Goal: Task Accomplishment & Management: Manage account settings

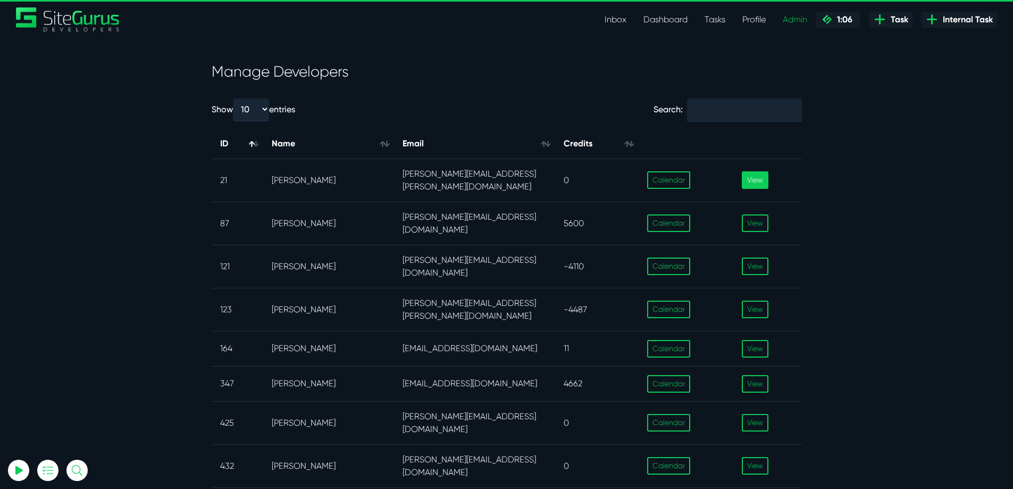
select select "0"
click at [765, 173] on link "View" at bounding box center [755, 180] width 27 height 18
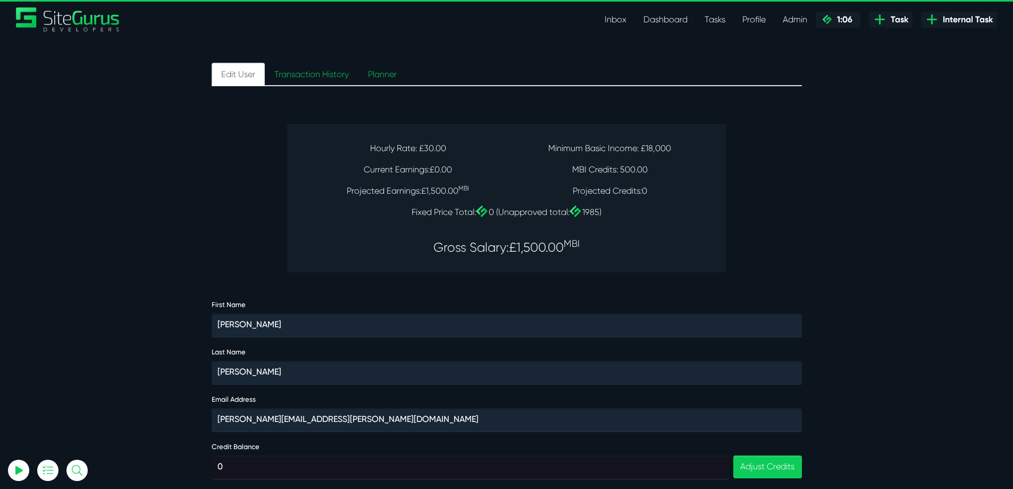
scroll to position [72, 0]
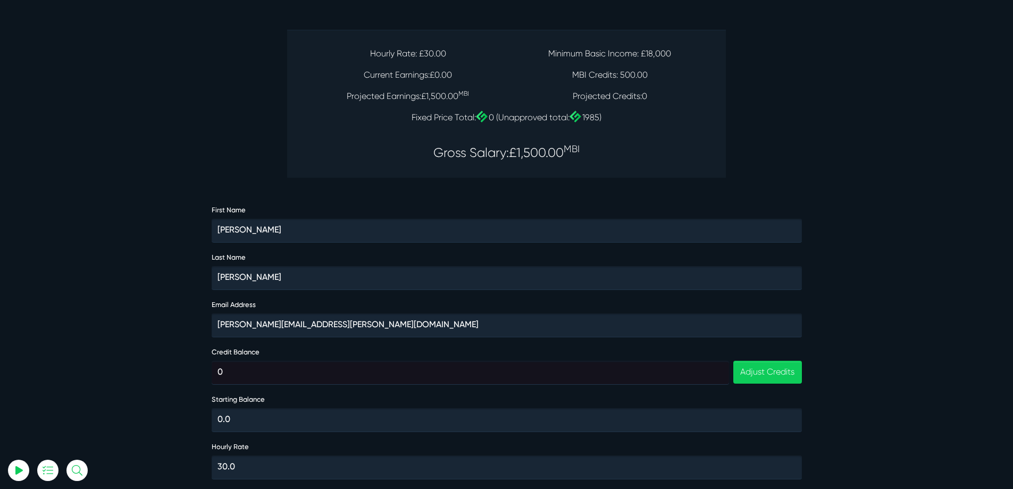
select select "0"
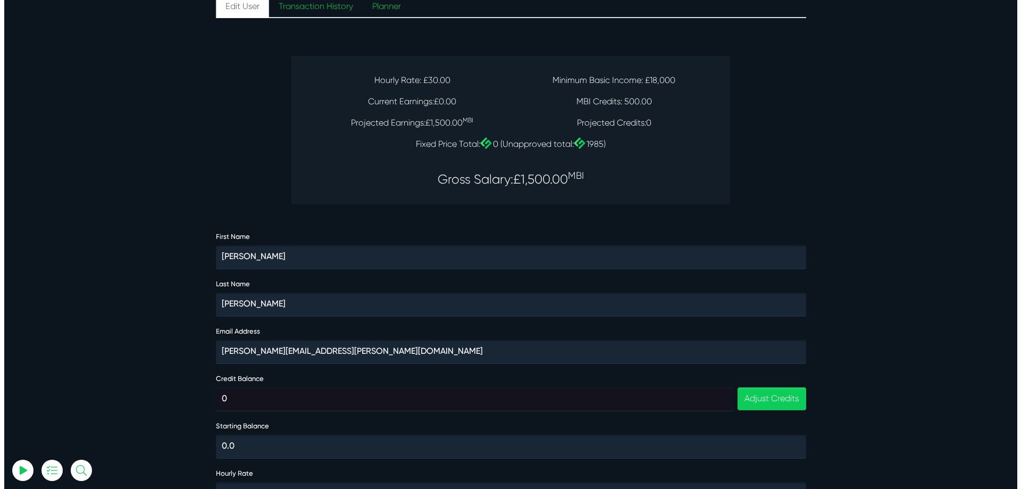
scroll to position [0, 0]
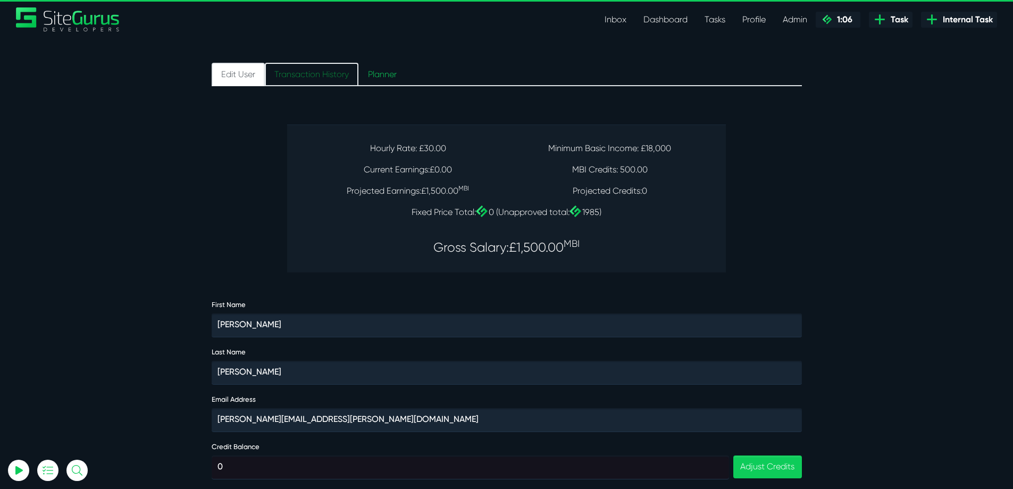
click at [320, 74] on link "Transaction History" at bounding box center [312, 74] width 94 height 23
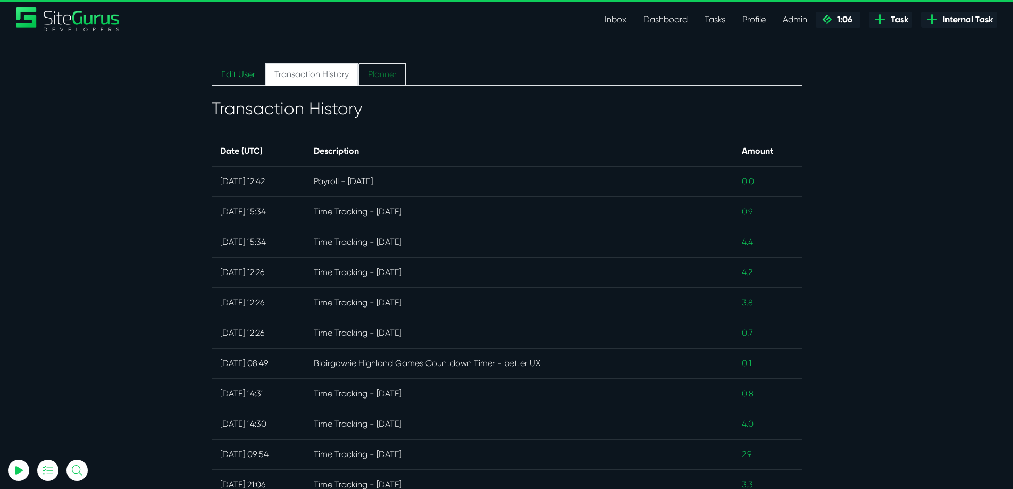
click at [382, 72] on link "Planner" at bounding box center [382, 74] width 48 height 23
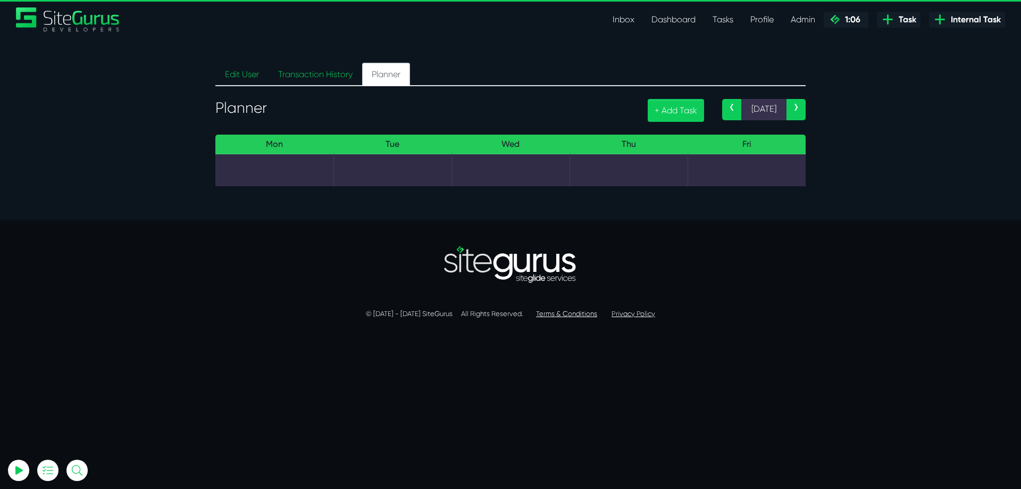
click at [729, 108] on link "‹" at bounding box center [731, 109] width 19 height 21
click at [797, 107] on link "›" at bounding box center [795, 109] width 19 height 21
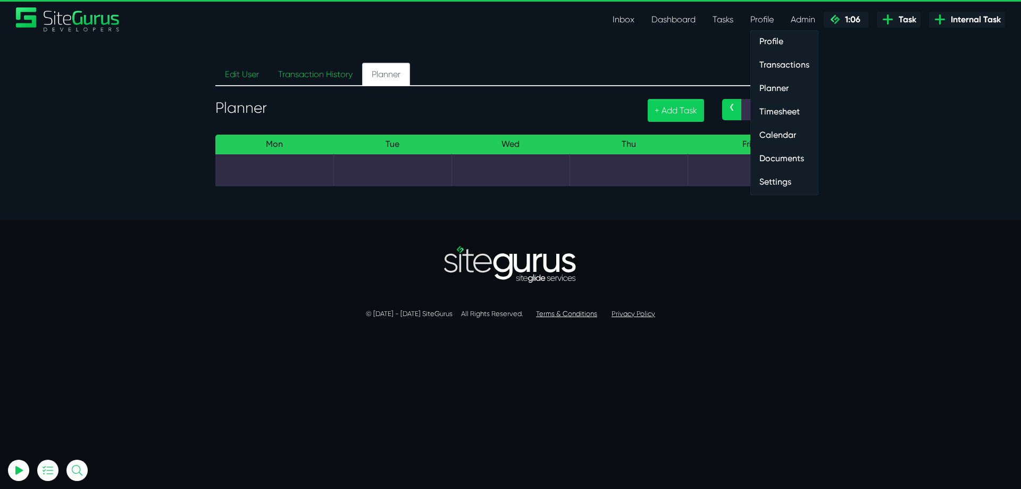
click at [766, 117] on link "Timesheet" at bounding box center [784, 111] width 67 height 21
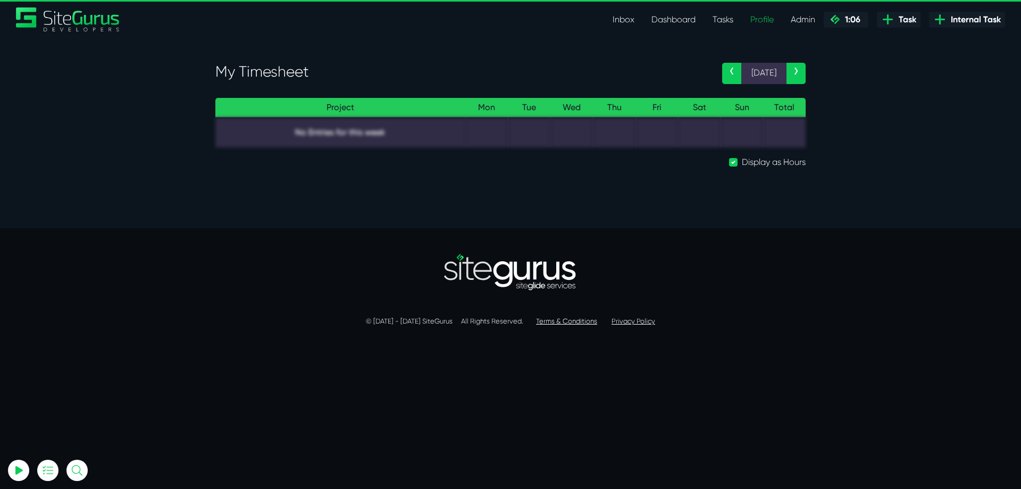
select select "0"
click at [735, 73] on link "‹" at bounding box center [731, 73] width 19 height 21
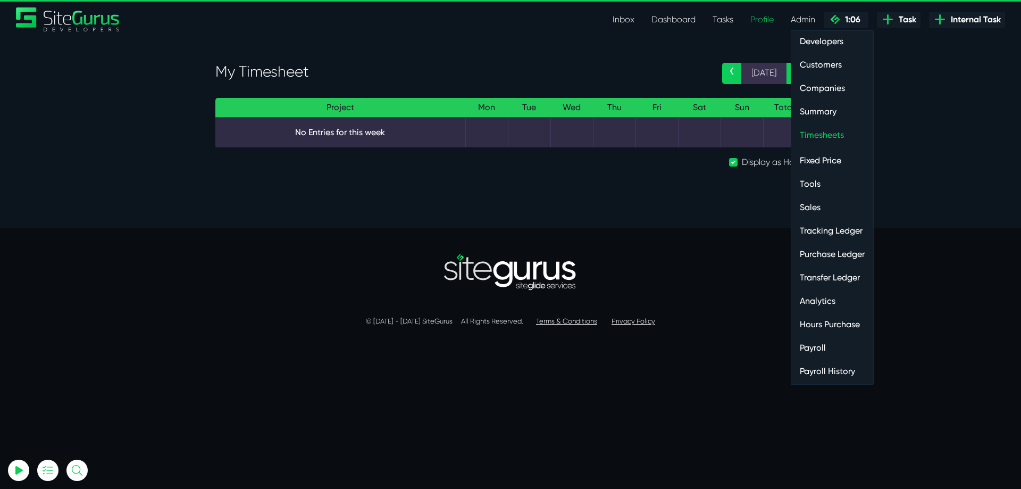
click at [828, 41] on link "Developers" at bounding box center [832, 41] width 82 height 21
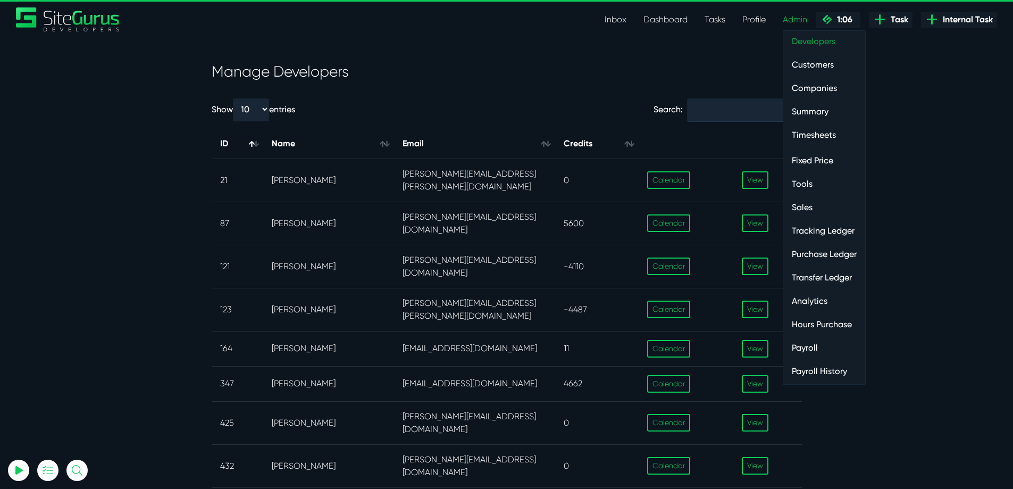
select select "0"
click at [816, 134] on link "Timesheets" at bounding box center [824, 134] width 82 height 21
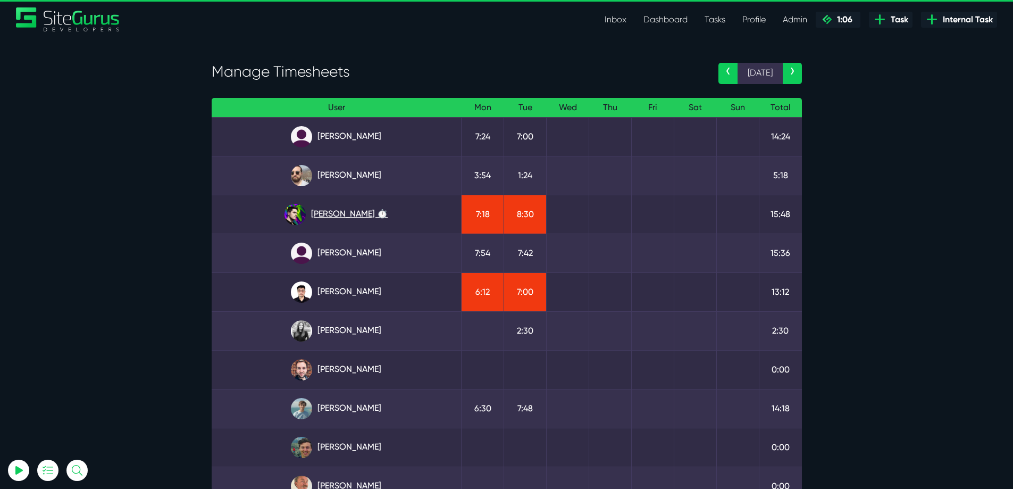
click at [370, 212] on link "[PERSON_NAME] ⏱️" at bounding box center [336, 214] width 233 height 21
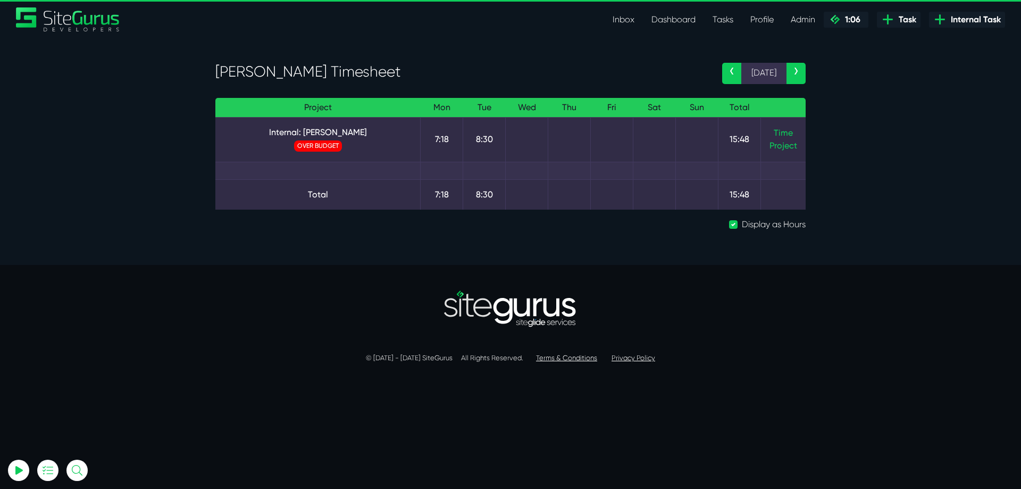
select select "0"
click at [332, 133] on link "Internal: Josh ⏱️" at bounding box center [318, 132] width 188 height 13
click at [792, 74] on link "›" at bounding box center [795, 73] width 19 height 21
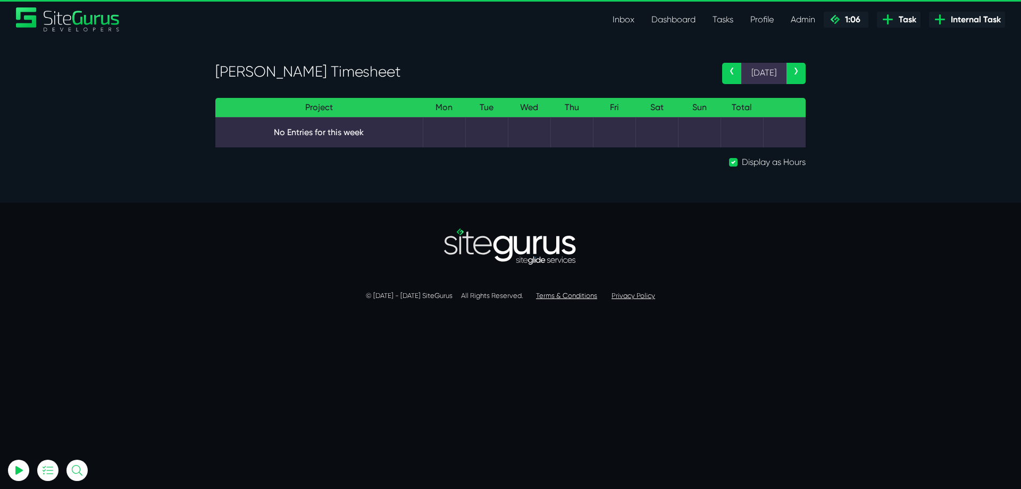
click at [729, 71] on link "‹" at bounding box center [731, 73] width 19 height 21
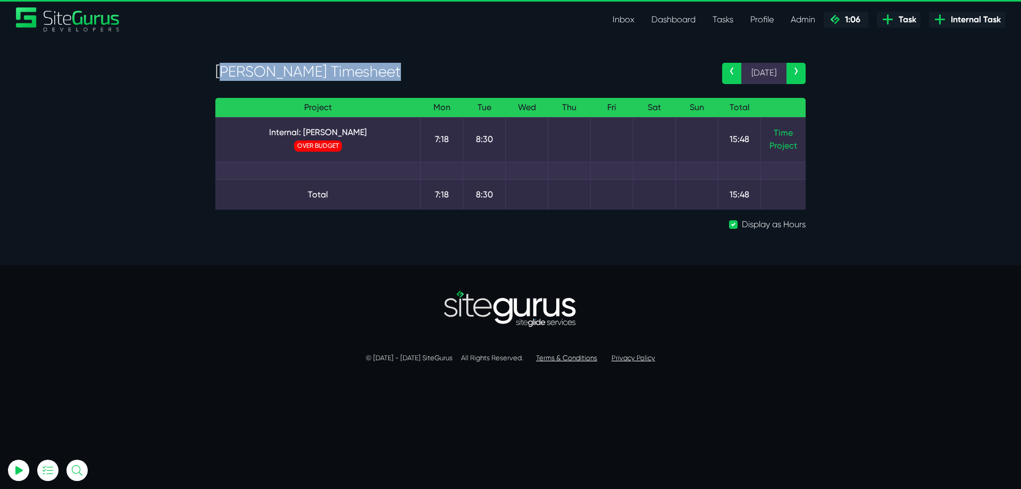
drag, startPoint x: 220, startPoint y: 68, endPoint x: 274, endPoint y: 71, distance: 54.3
click at [398, 71] on h3 "Josh Carter's Timesheet" at bounding box center [460, 72] width 491 height 18
click at [242, 72] on h3 "Josh Carter's Timesheet" at bounding box center [460, 72] width 491 height 18
drag, startPoint x: 218, startPoint y: 72, endPoint x: 296, endPoint y: 74, distance: 77.6
click at [296, 74] on h3 "Josh Carter's Timesheet" at bounding box center [460, 72] width 491 height 18
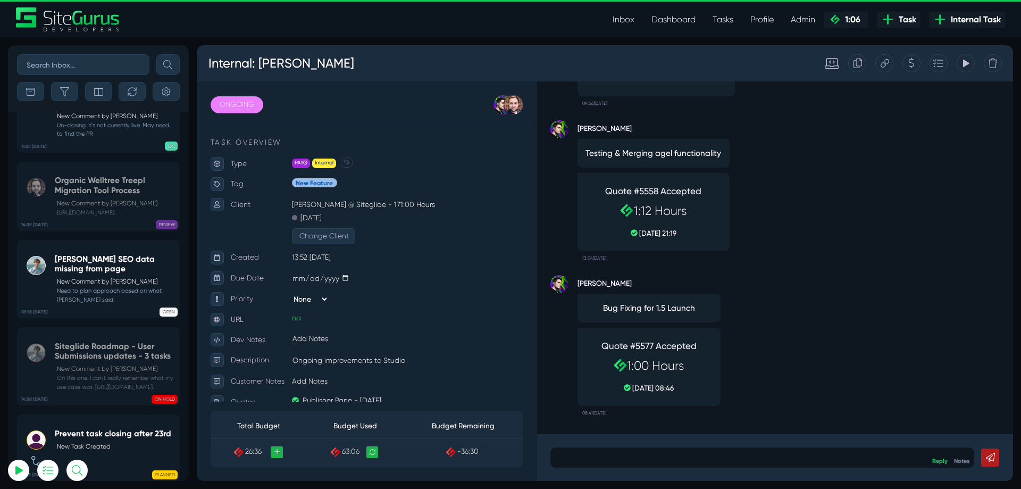
select select "0"
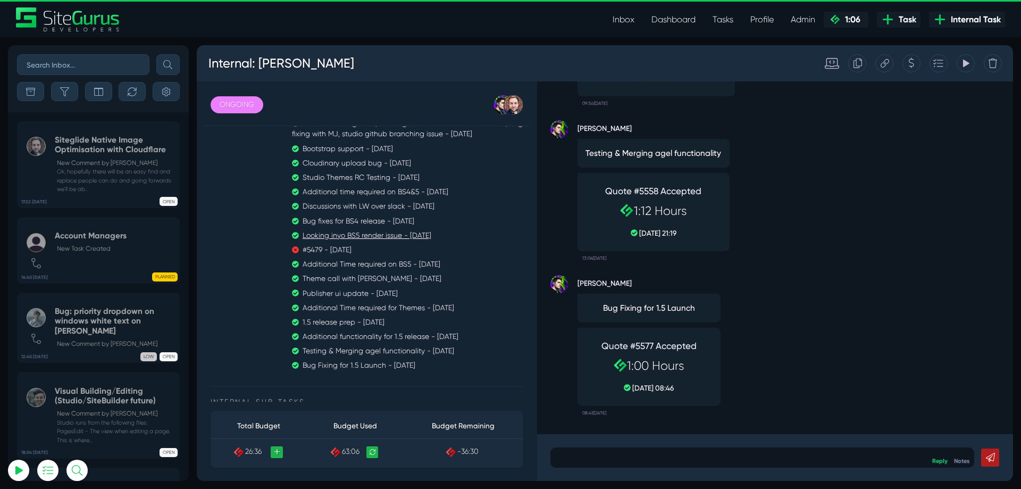
scroll to position [484, 0]
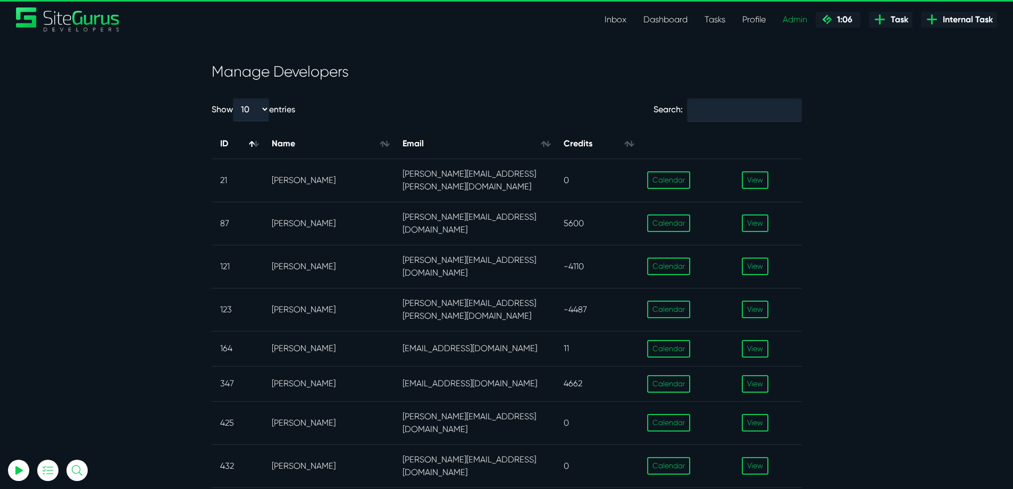
click at [745, 173] on link "View" at bounding box center [755, 180] width 27 height 18
select select "0"
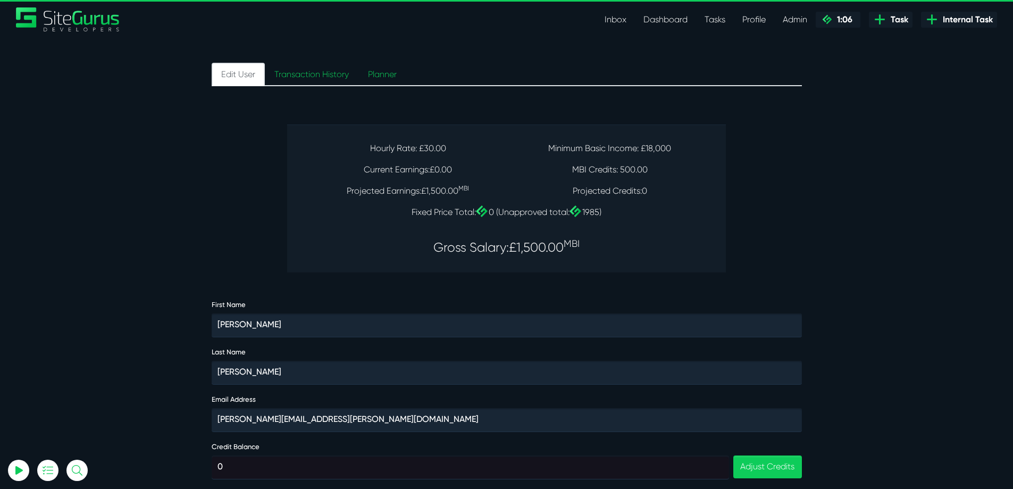
select select "0"
